Goal: Communication & Community: Answer question/provide support

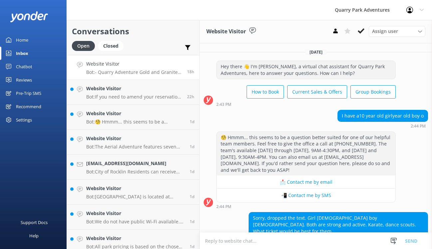
scroll to position [75, 0]
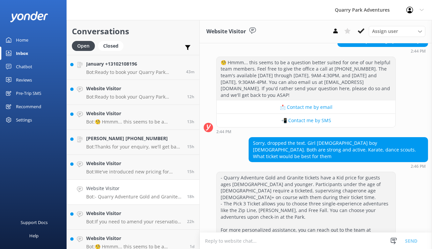
click at [27, 56] on div "Inbox" at bounding box center [22, 53] width 12 height 13
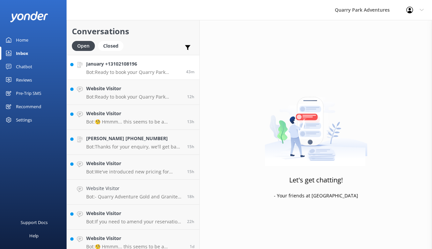
click at [148, 72] on p "Bot: Ready to book your Quarry Park adventure? Simply check live availability a…" at bounding box center [133, 72] width 95 height 6
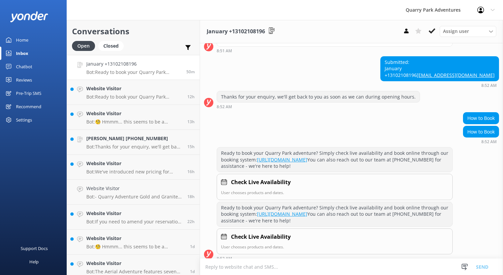
scroll to position [155, 0]
